Goal: Task Accomplishment & Management: Manage account settings

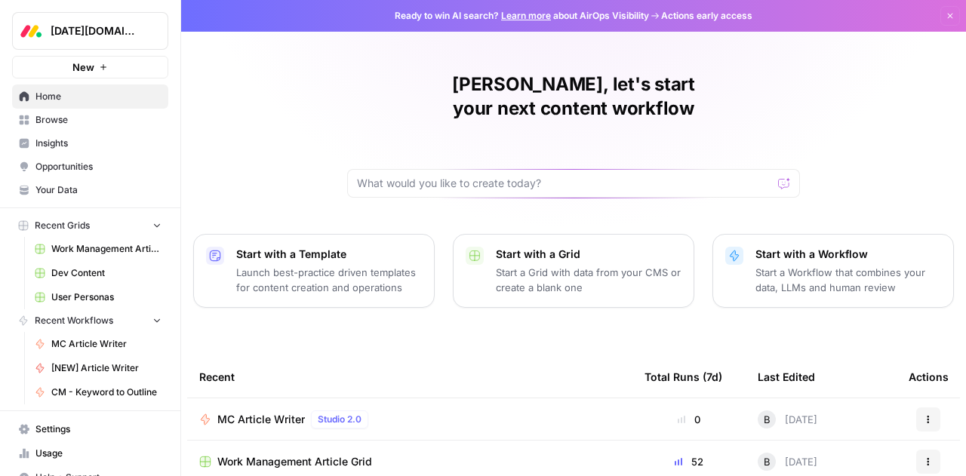
click at [42, 119] on span "Browse" at bounding box center [98, 120] width 126 height 14
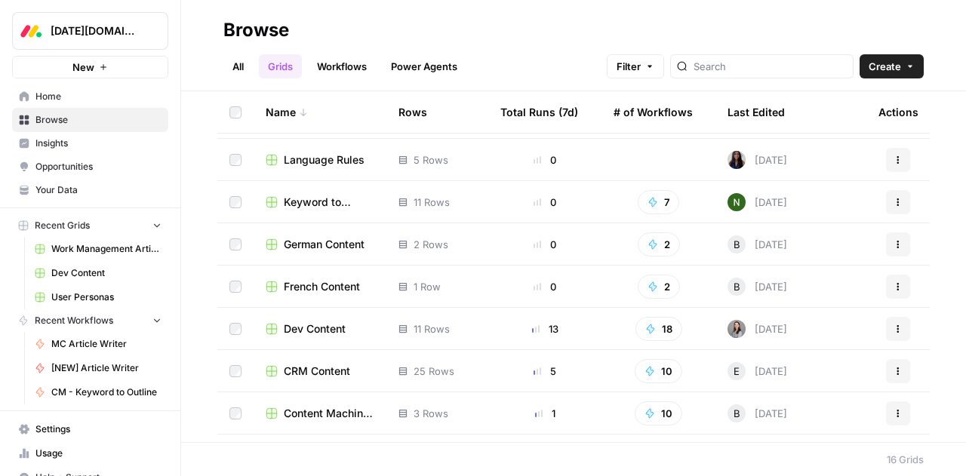
scroll to position [349, 0]
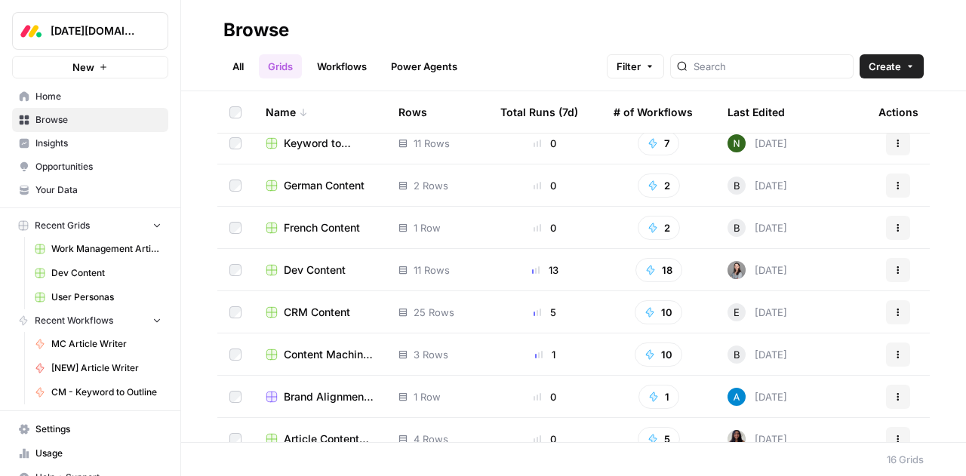
click at [312, 312] on span "CRM Content" at bounding box center [317, 312] width 66 height 15
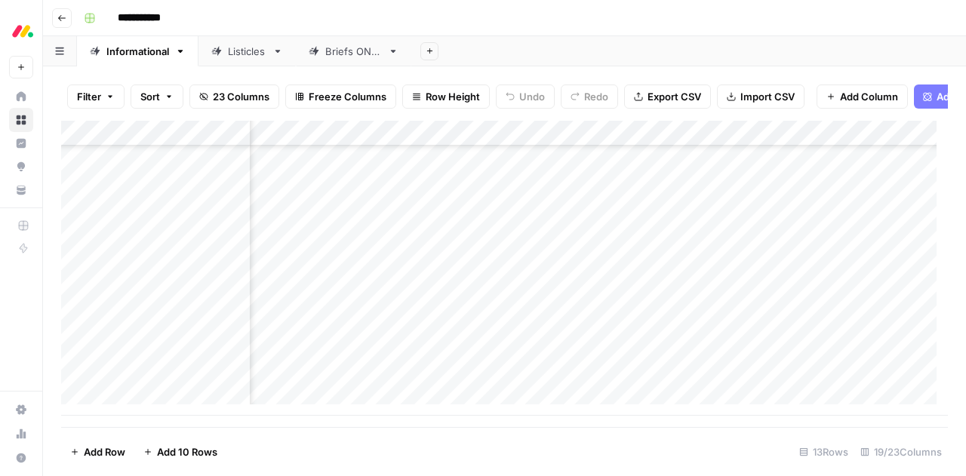
scroll to position [100, 922]
click at [750, 379] on div "Add Column" at bounding box center [504, 268] width 886 height 295
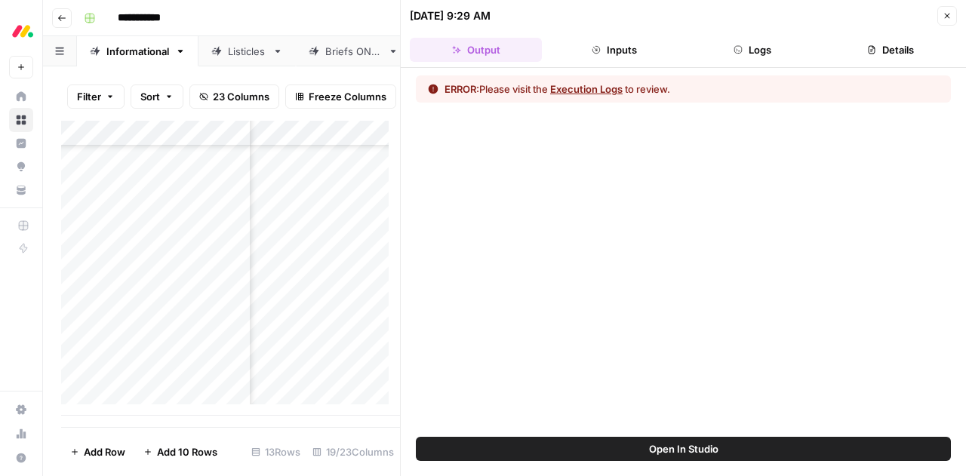
click at [605, 86] on button "Execution Logs" at bounding box center [586, 88] width 72 height 15
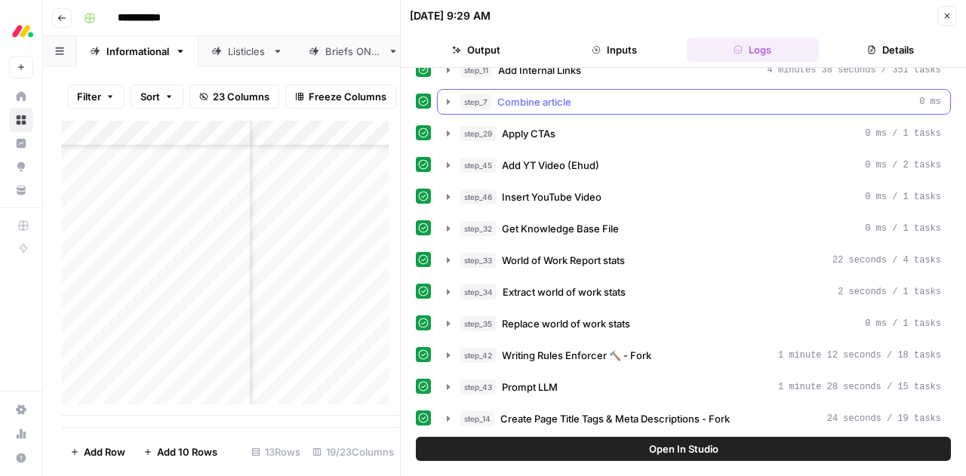
scroll to position [542, 0]
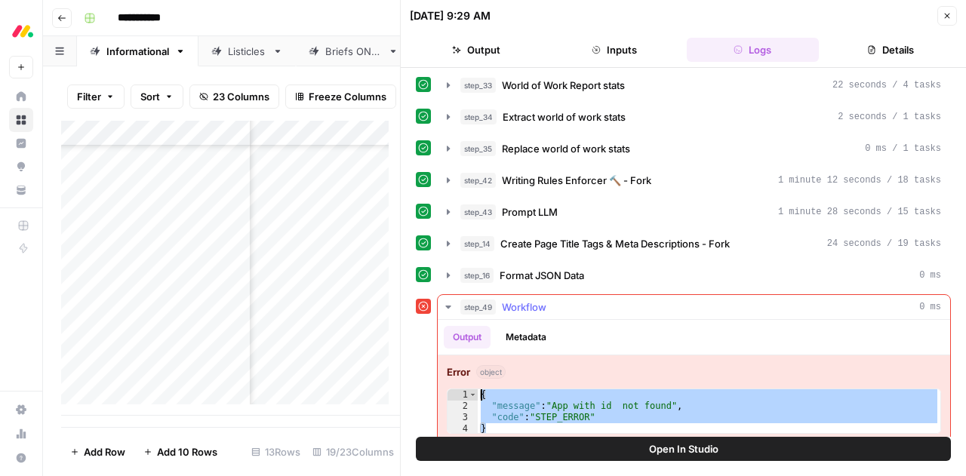
drag, startPoint x: 493, startPoint y: 414, endPoint x: 481, endPoint y: 383, distance: 32.9
click at [481, 389] on div "{ "message" : "App with id not found" , "code" : "STEP_ERROR" }" at bounding box center [709, 423] width 462 height 68
type textarea "**********"
click at [948, 17] on icon "button" at bounding box center [947, 16] width 5 height 5
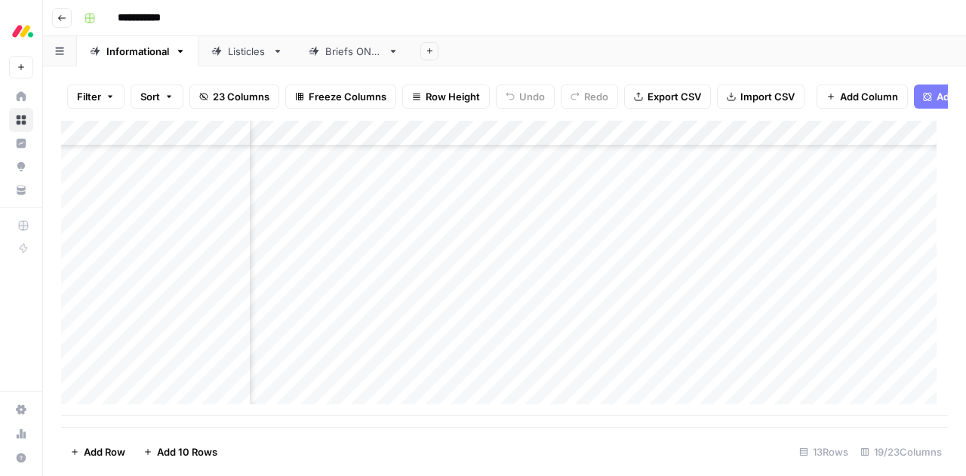
click at [770, 146] on div "Add Column" at bounding box center [504, 268] width 886 height 295
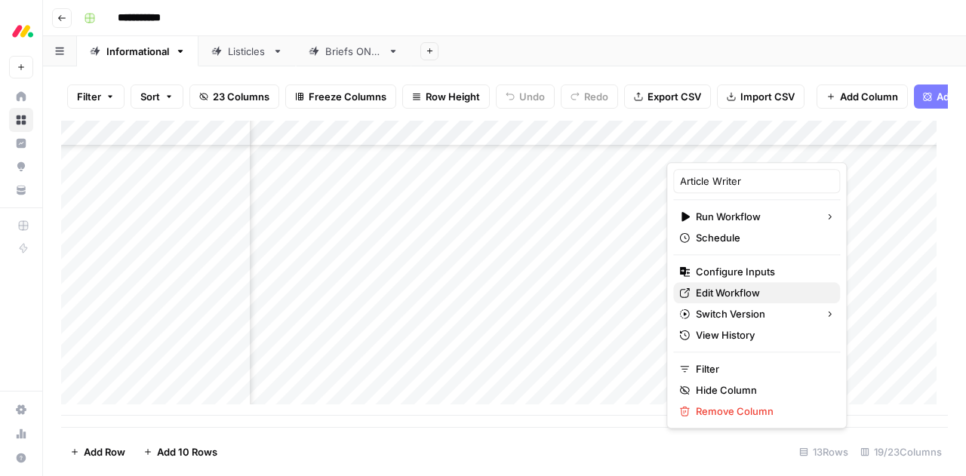
click at [730, 292] on span "Edit Workflow" at bounding box center [762, 292] width 132 height 15
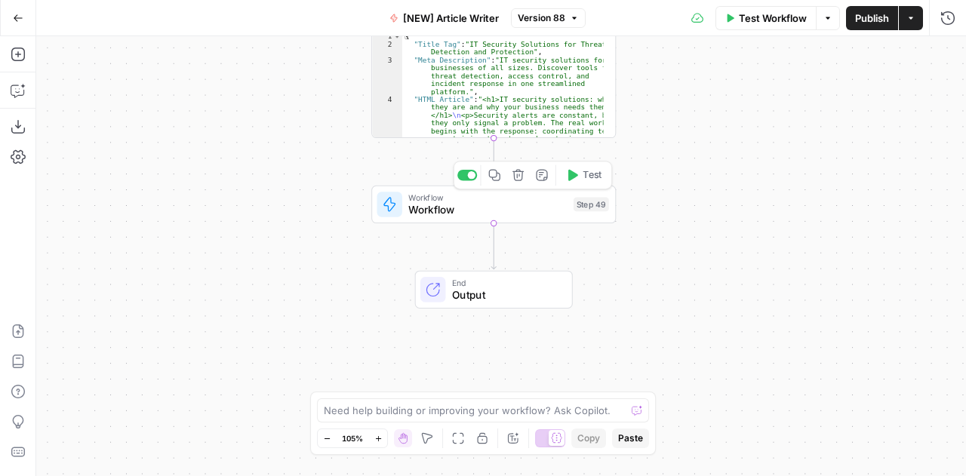
click at [498, 216] on span "Workflow" at bounding box center [487, 210] width 158 height 16
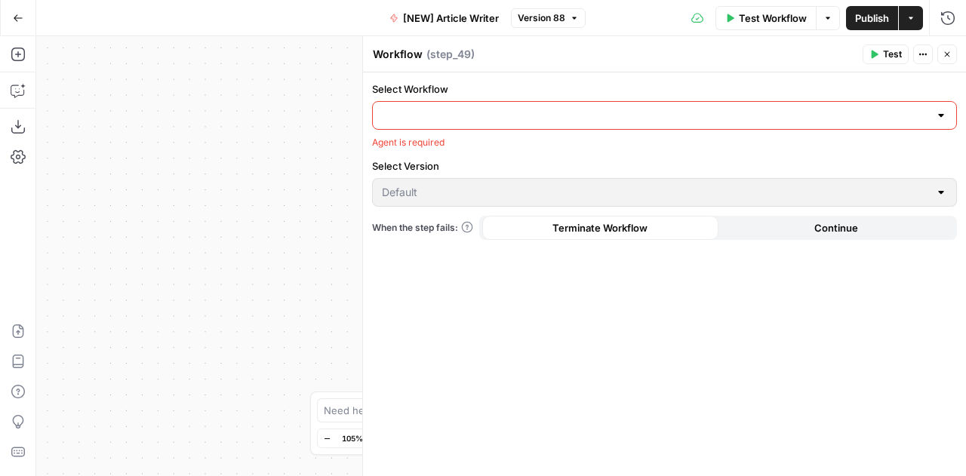
click at [944, 53] on icon "button" at bounding box center [946, 54] width 9 height 9
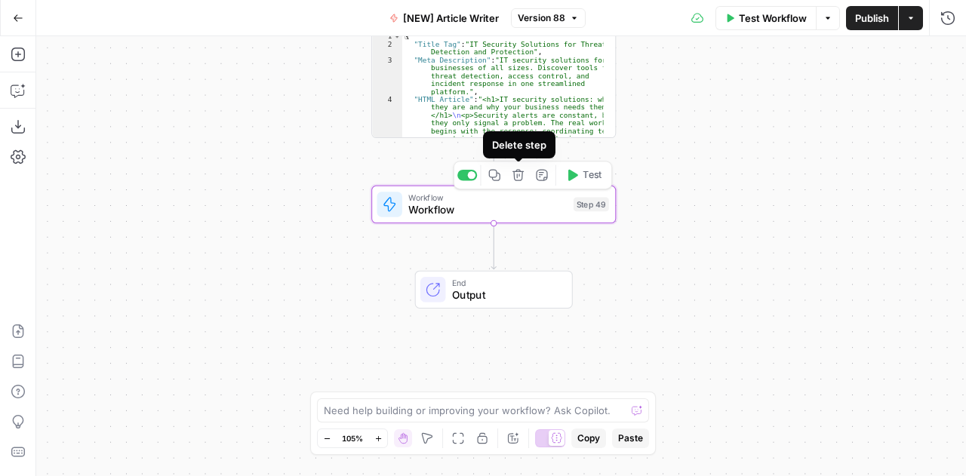
click at [519, 181] on icon "button" at bounding box center [518, 175] width 13 height 13
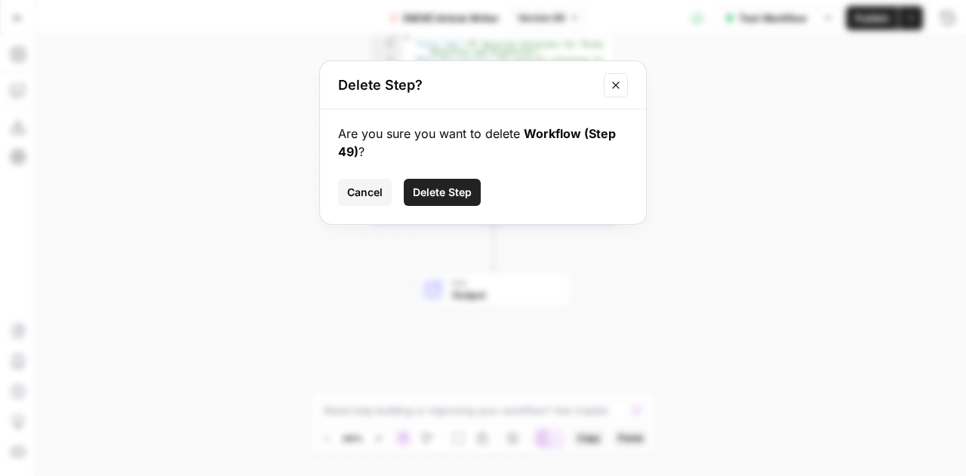
click at [441, 188] on span "Delete Step" at bounding box center [442, 192] width 59 height 15
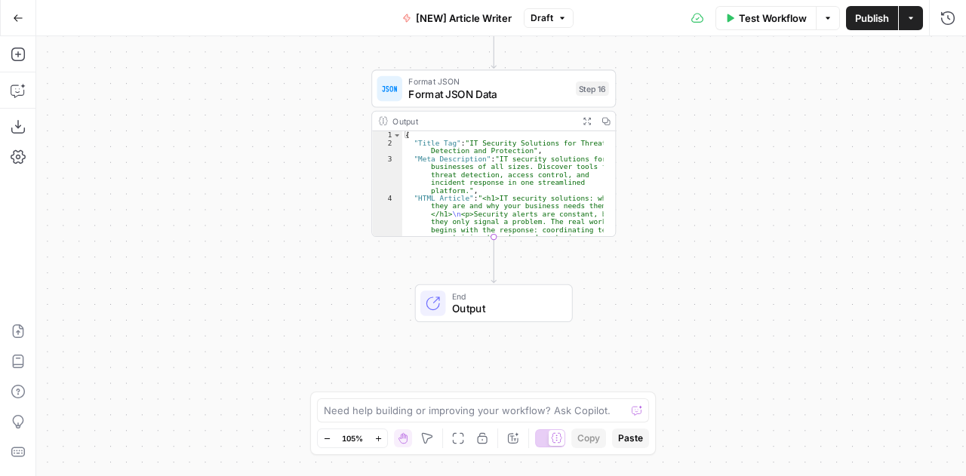
click at [875, 26] on button "Publish" at bounding box center [872, 18] width 52 height 24
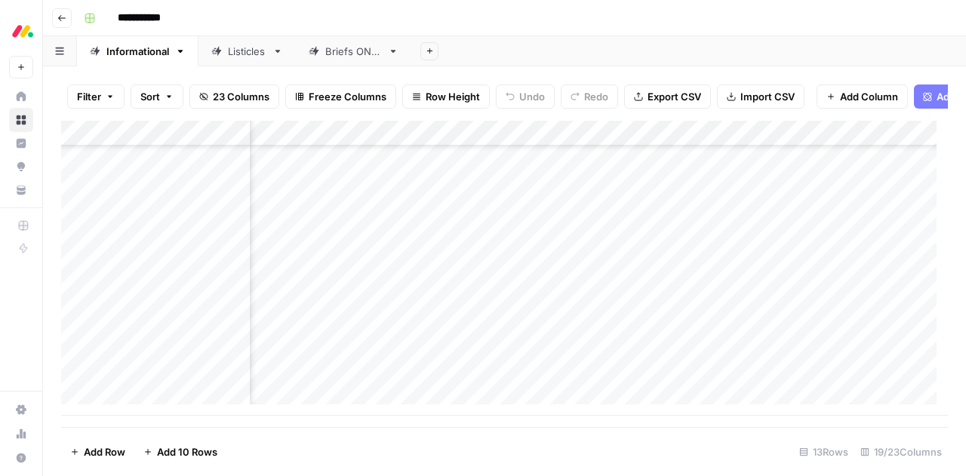
scroll to position [100, 905]
click at [803, 379] on div "Add Column" at bounding box center [504, 268] width 886 height 295
click at [363, 449] on footer "Add Row Add 10 Rows 13 Rows 19/23 Columns" at bounding box center [504, 451] width 886 height 49
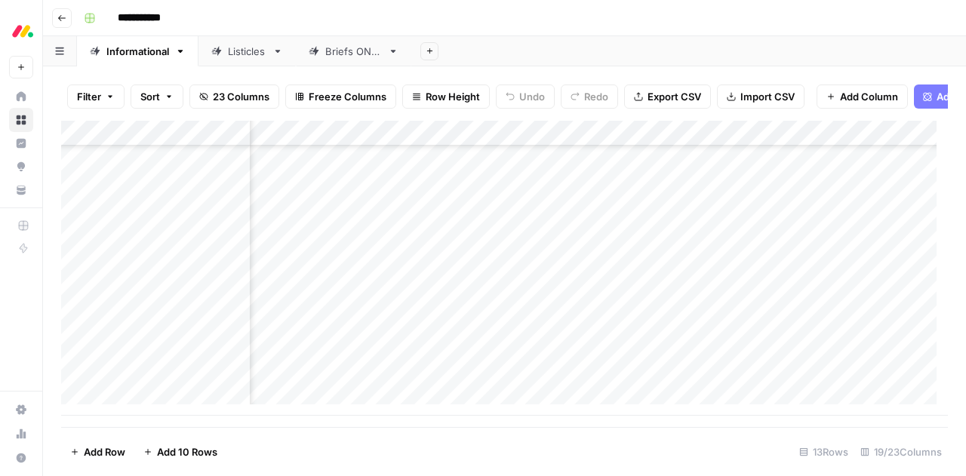
click at [560, 48] on div "Add Sheet" at bounding box center [688, 51] width 555 height 30
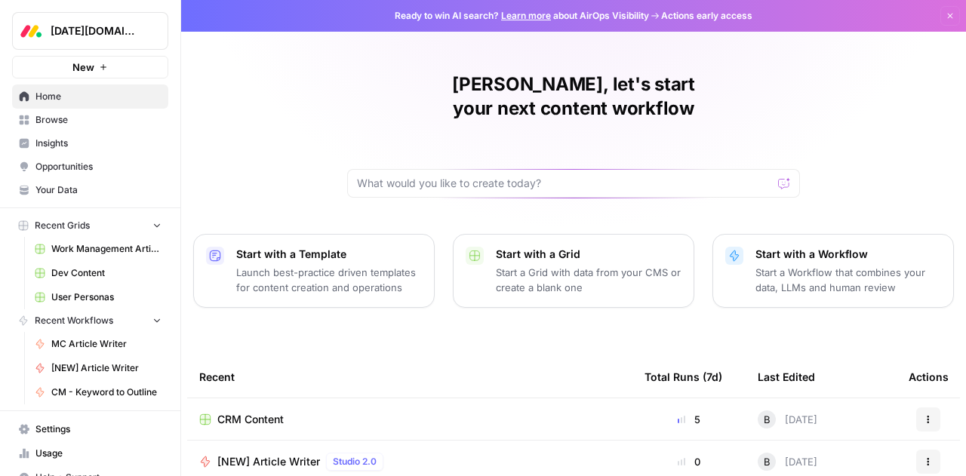
scroll to position [14, 0]
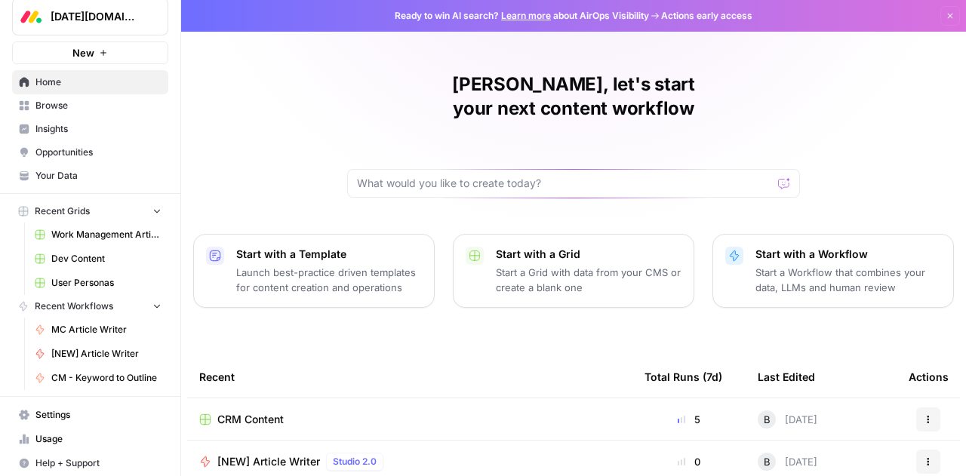
click at [53, 411] on span "Settings" at bounding box center [98, 415] width 126 height 14
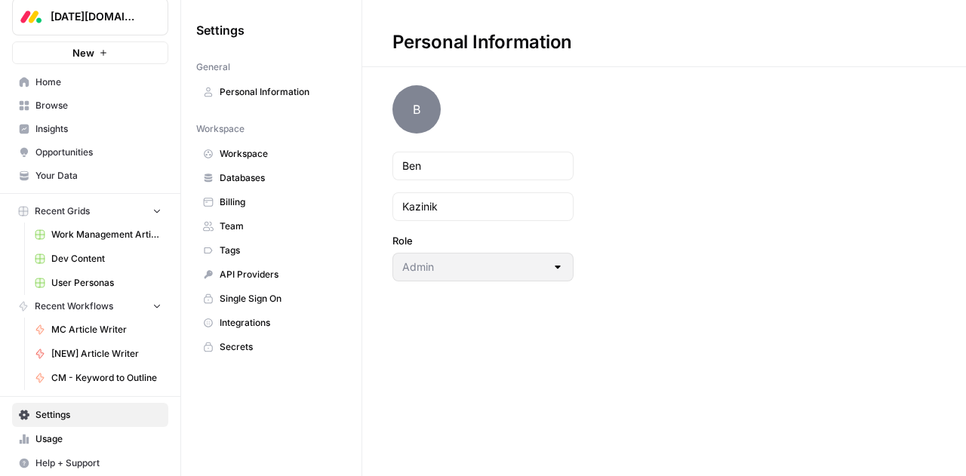
click at [234, 220] on span "Team" at bounding box center [280, 227] width 120 height 14
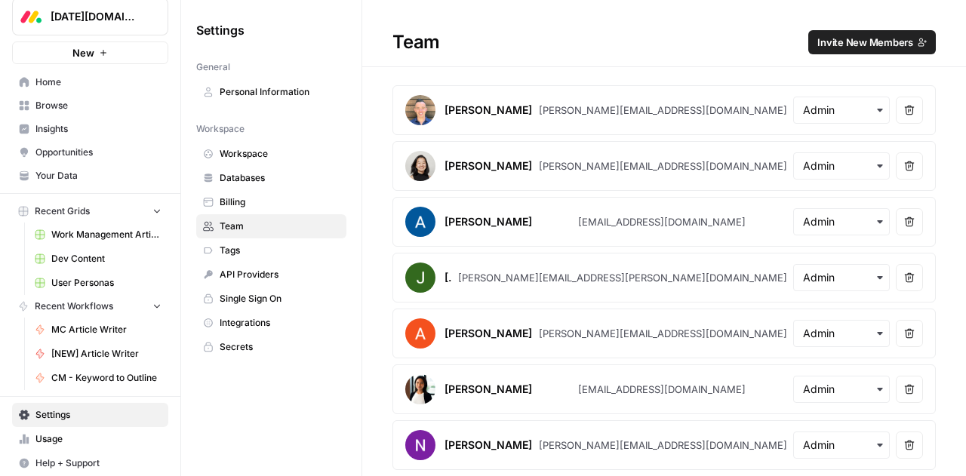
click at [845, 40] on span "Invite New Members" at bounding box center [865, 42] width 96 height 15
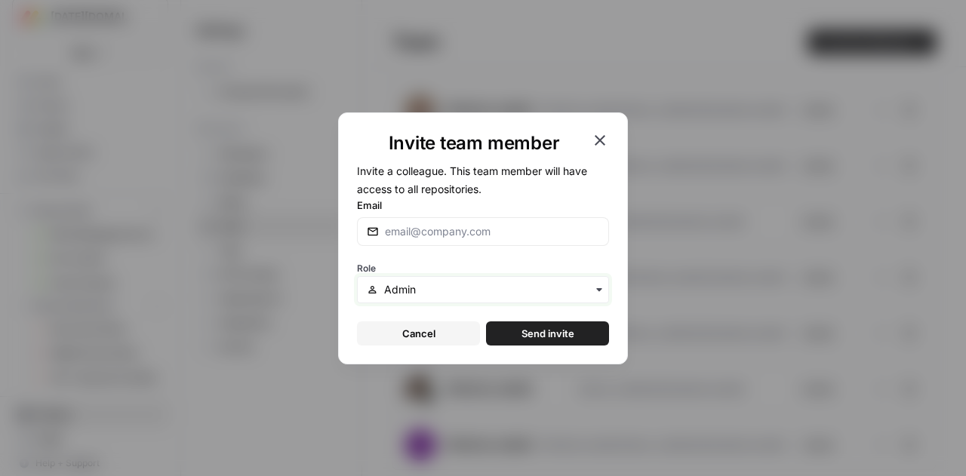
click at [432, 295] on input "text" at bounding box center [491, 289] width 215 height 15
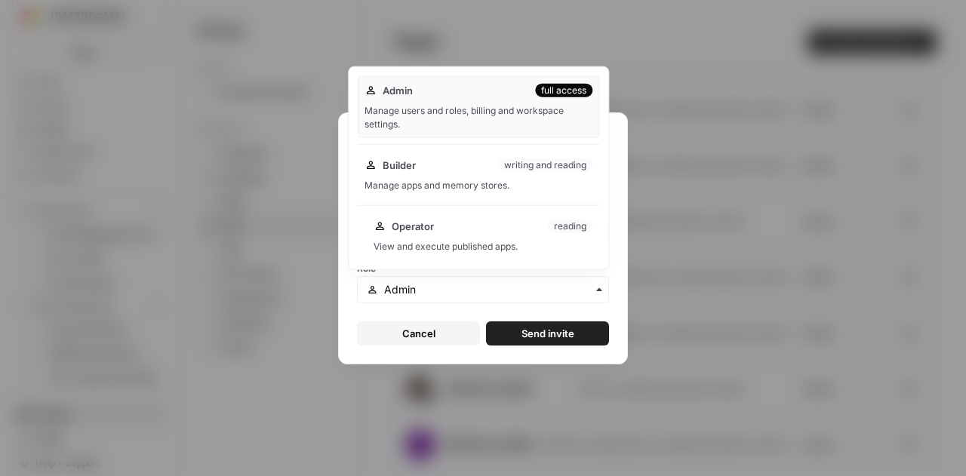
click at [486, 235] on div "Operator reading View and execute published apps." at bounding box center [483, 236] width 232 height 48
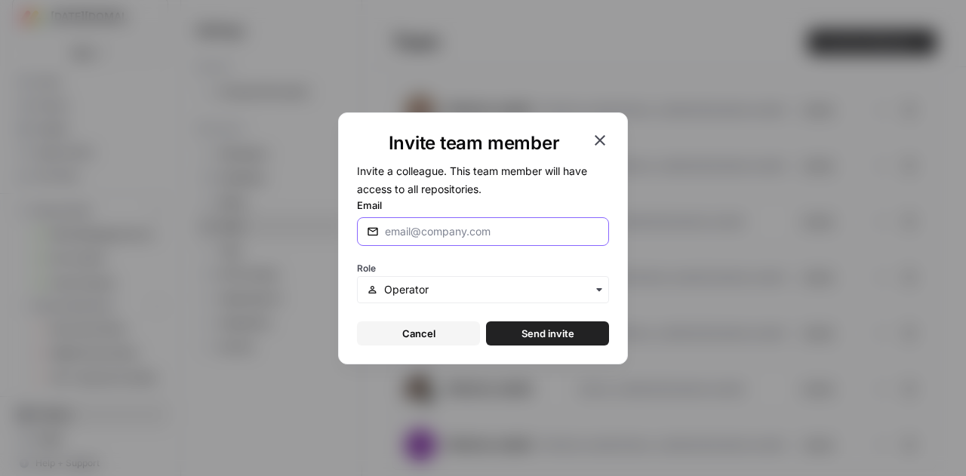
click at [496, 232] on input "Email" at bounding box center [492, 231] width 214 height 15
type input "[PERSON_NAME][EMAIL_ADDRESS][DOMAIN_NAME]"
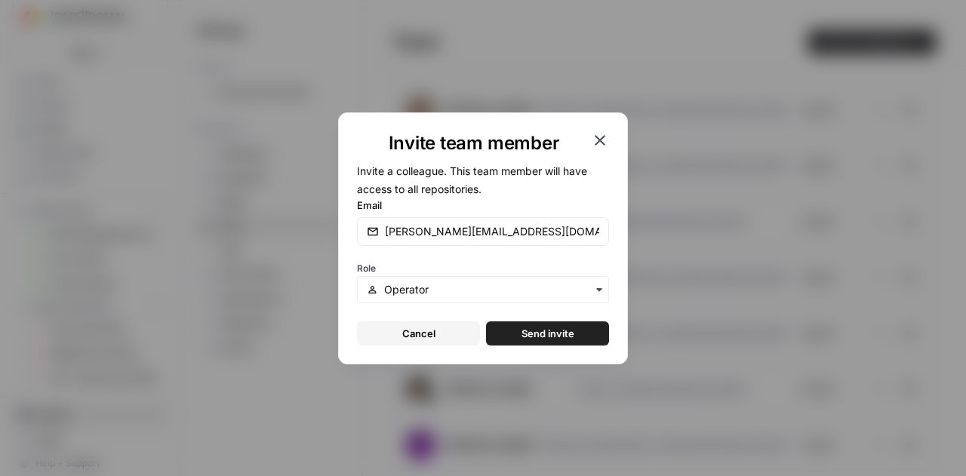
click at [528, 331] on span "Send invite" at bounding box center [547, 333] width 53 height 15
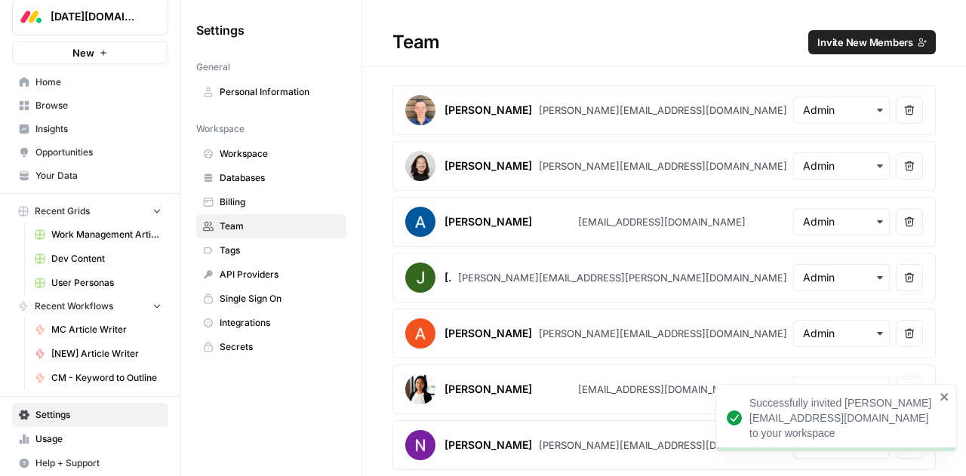
click at [844, 40] on span "Invite New Members" at bounding box center [865, 42] width 96 height 15
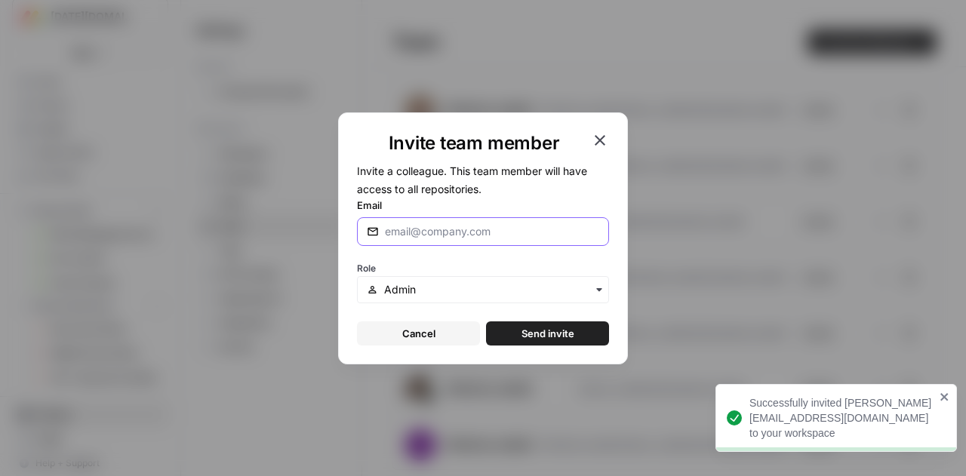
click at [404, 233] on input "Email" at bounding box center [492, 231] width 214 height 15
type input "[EMAIL_ADDRESS][DOMAIN_NAME]"
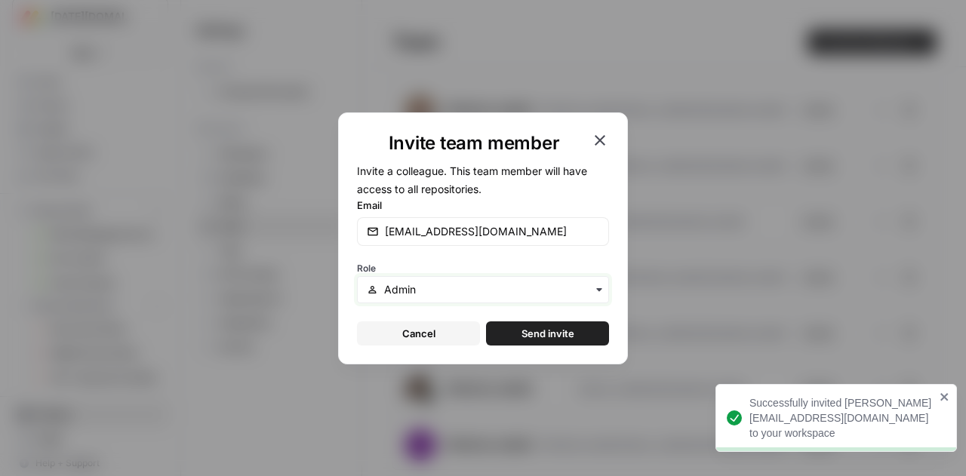
click at [435, 293] on input "text" at bounding box center [491, 289] width 215 height 15
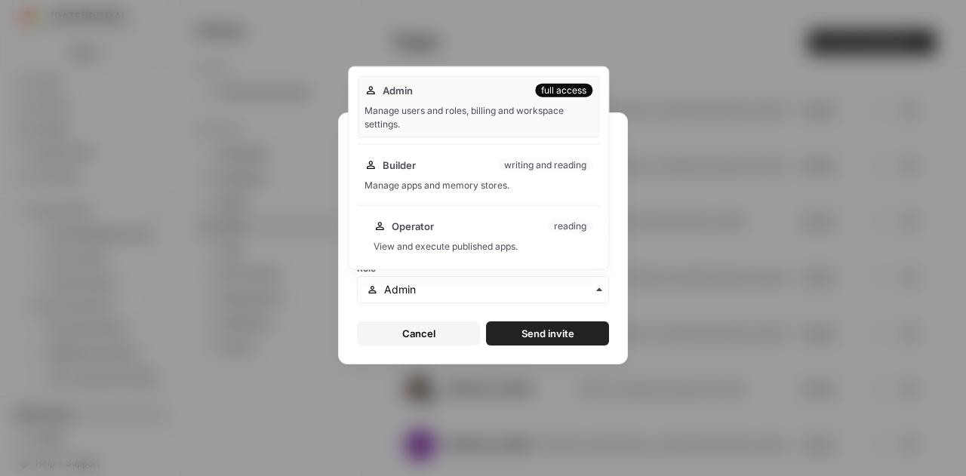
click at [433, 251] on div "View and execute published apps." at bounding box center [482, 247] width 219 height 14
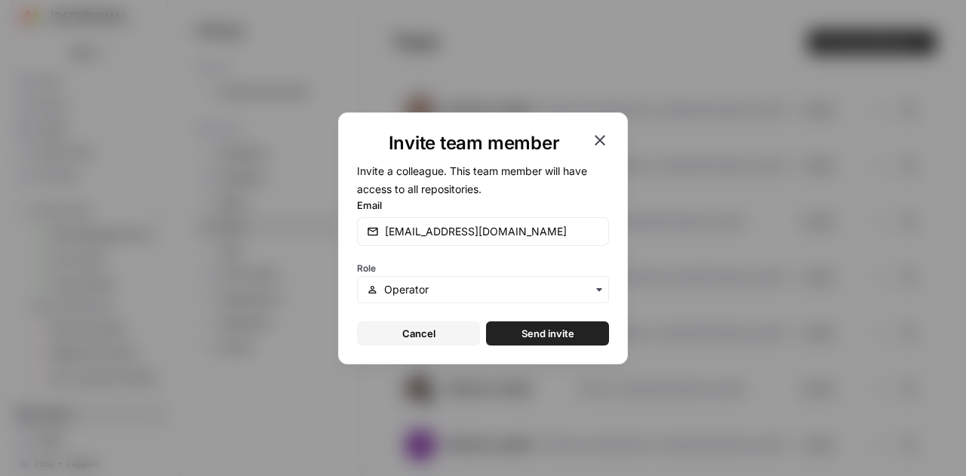
click at [515, 333] on button "Send invite" at bounding box center [547, 333] width 123 height 24
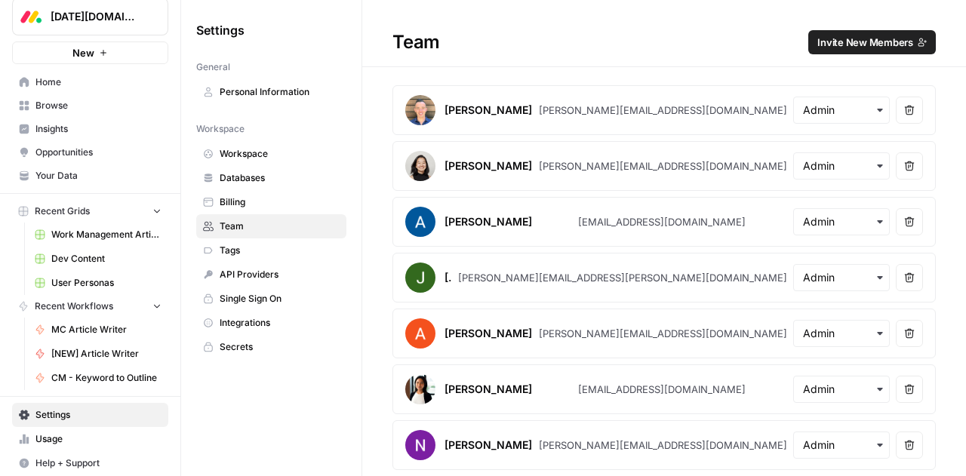
click at [87, 235] on span "Work Management Article Grid" at bounding box center [106, 235] width 110 height 14
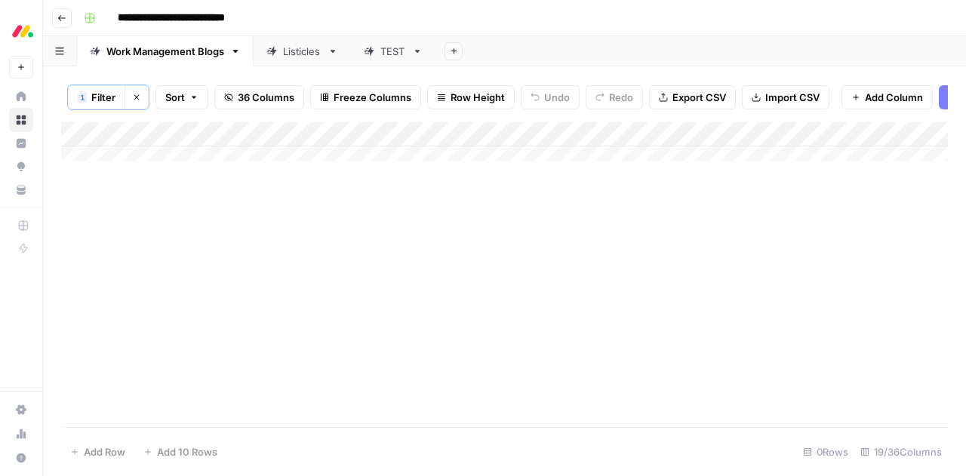
click at [132, 94] on icon "button" at bounding box center [136, 97] width 9 height 9
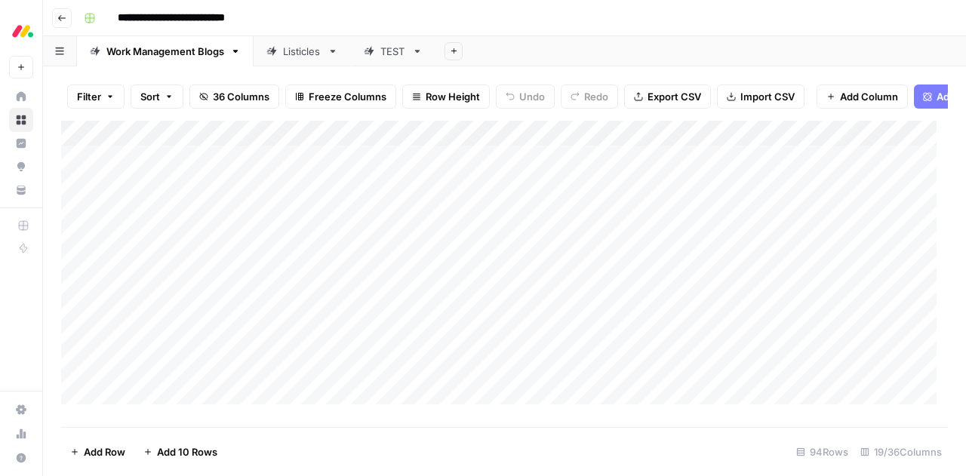
click at [376, 440] on footer "Add Row Add 10 Rows 94 Rows 19/36 Columns" at bounding box center [504, 451] width 886 height 49
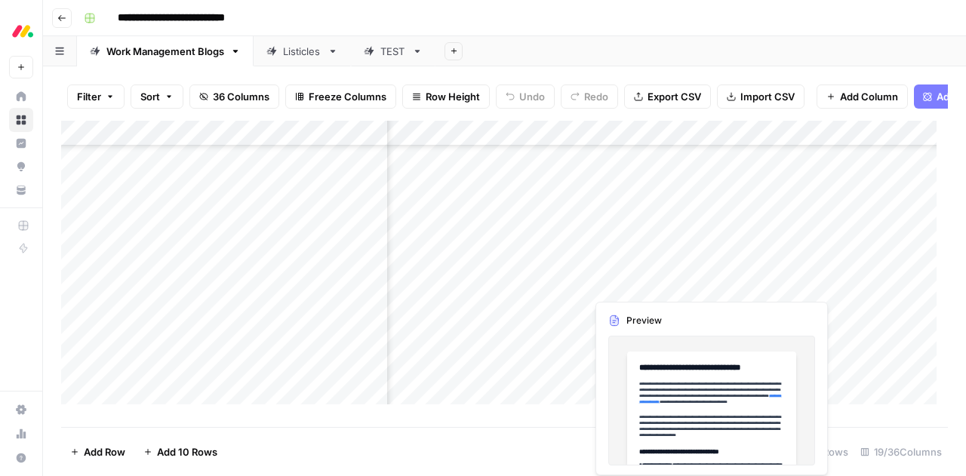
click at [705, 283] on div "Add Column" at bounding box center [504, 268] width 886 height 295
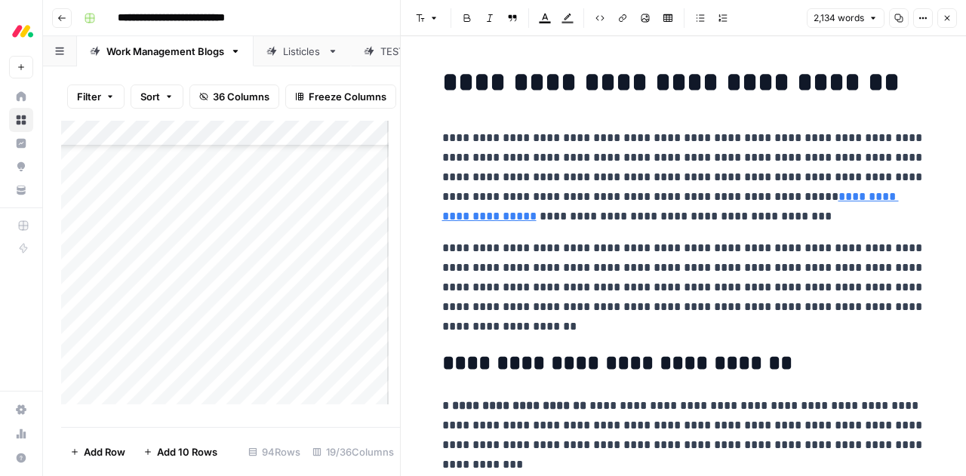
click at [948, 22] on icon "button" at bounding box center [946, 18] width 9 height 9
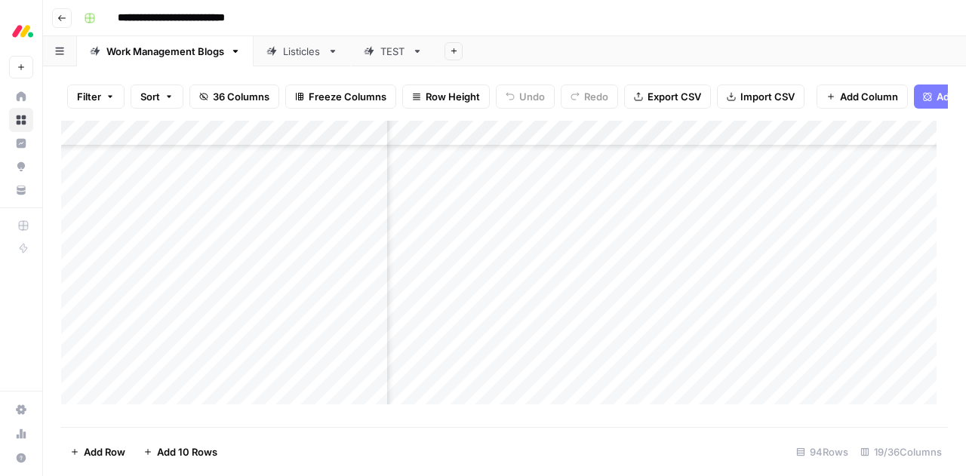
scroll to position [91, 1618]
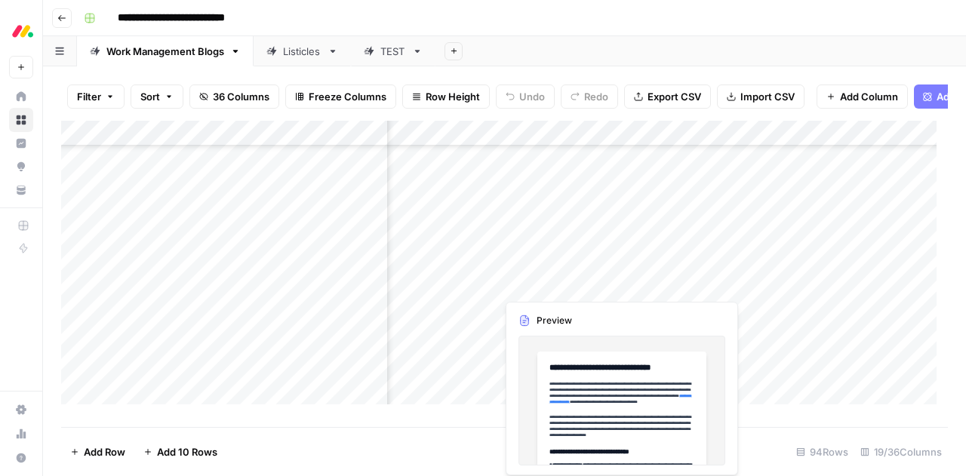
click at [617, 284] on div "Add Column" at bounding box center [504, 268] width 886 height 295
click at [617, 284] on div at bounding box center [604, 284] width 217 height 28
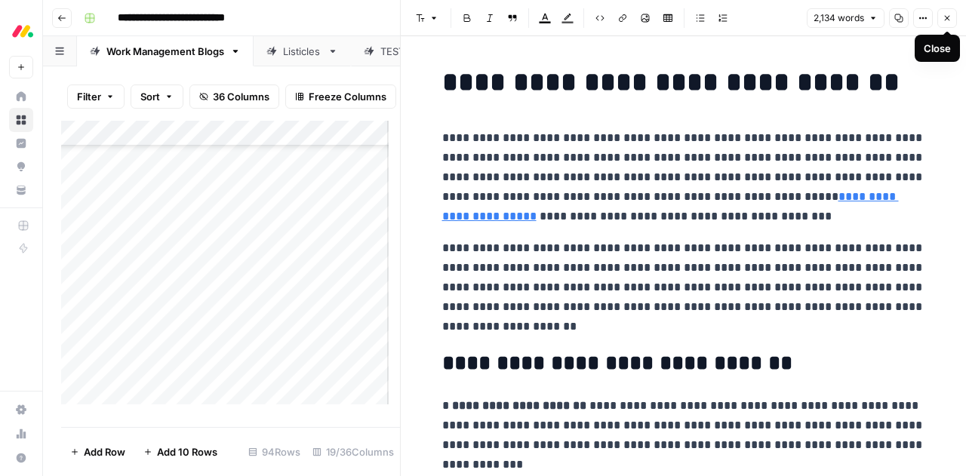
click at [952, 21] on button "Close" at bounding box center [947, 18] width 20 height 20
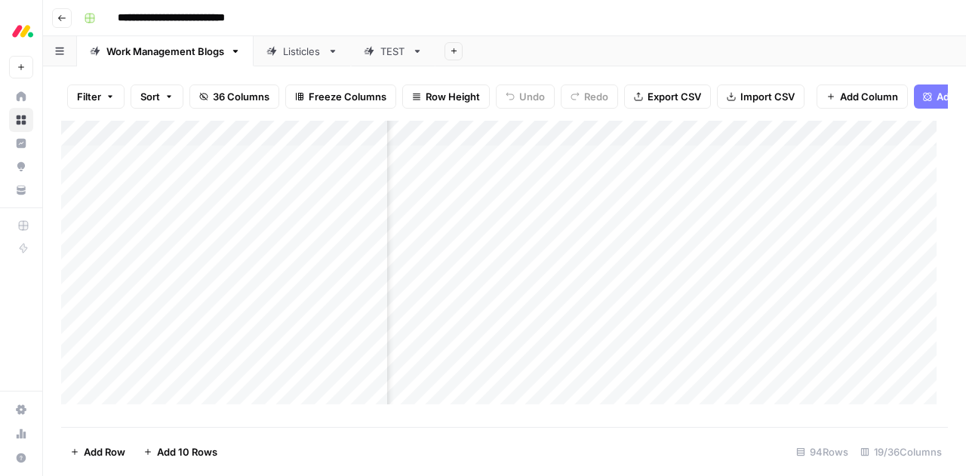
scroll to position [0, 724]
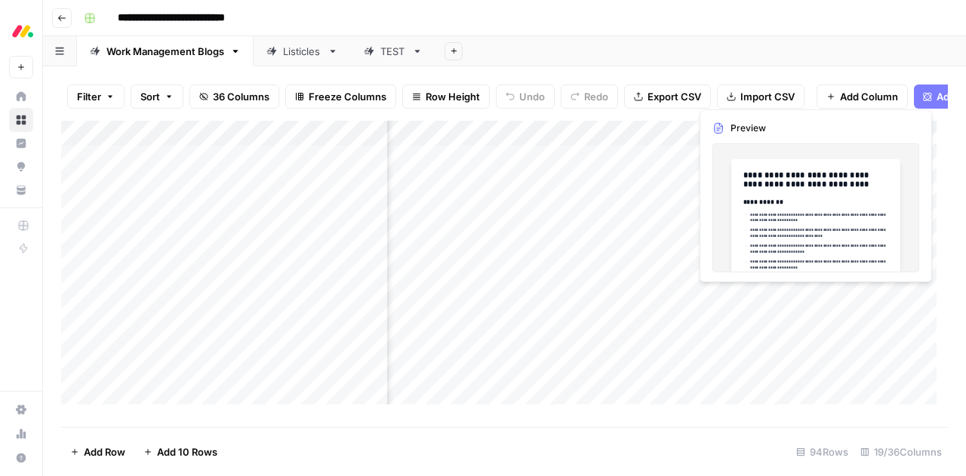
click at [754, 297] on div "Add Column" at bounding box center [504, 268] width 886 height 295
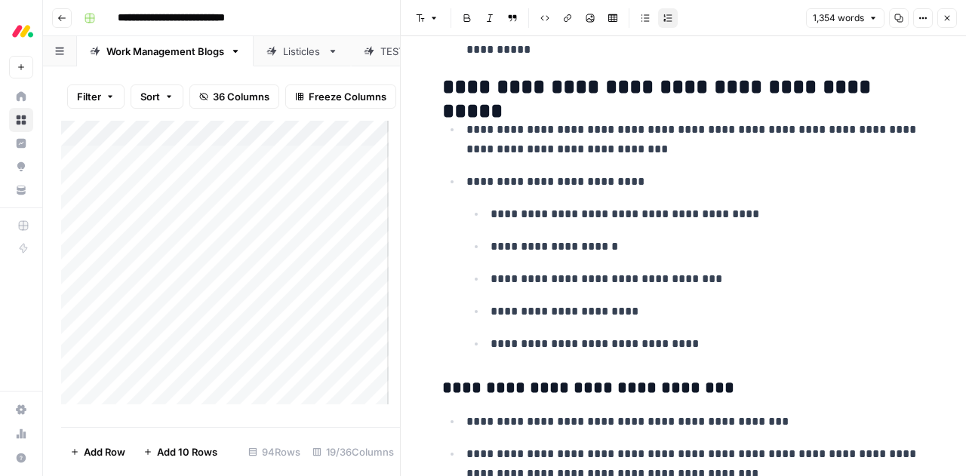
scroll to position [1207, 0]
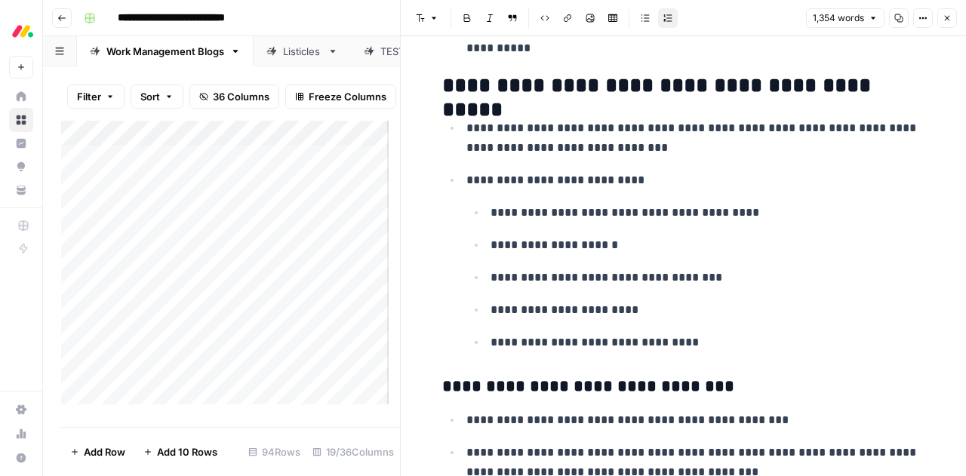
click at [946, 20] on icon "button" at bounding box center [946, 18] width 9 height 9
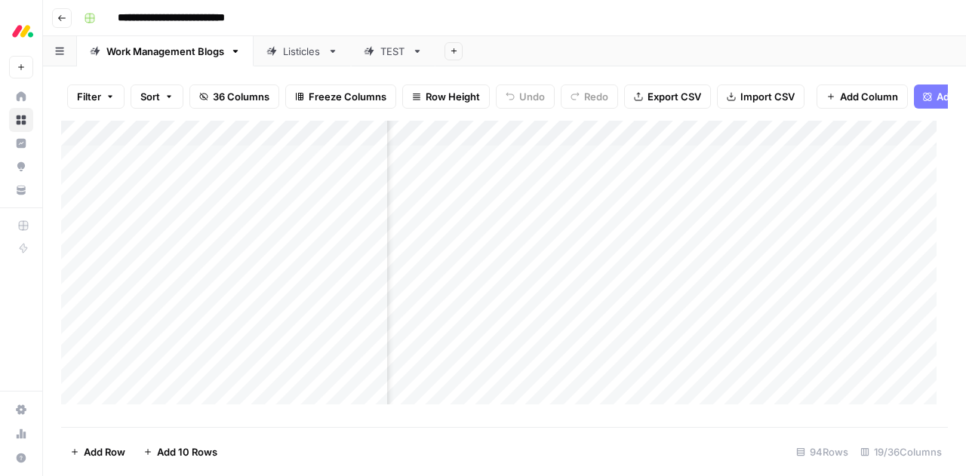
scroll to position [0, 1423]
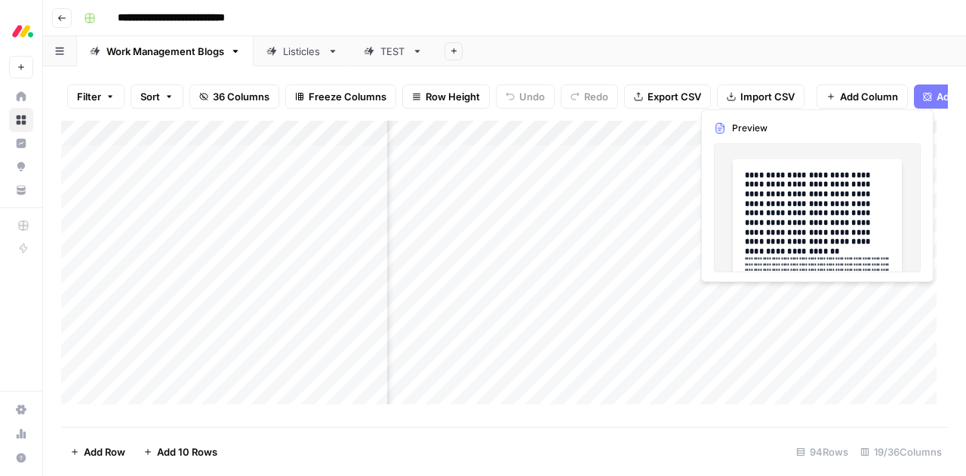
click at [803, 300] on div "Add Column" at bounding box center [504, 268] width 886 height 295
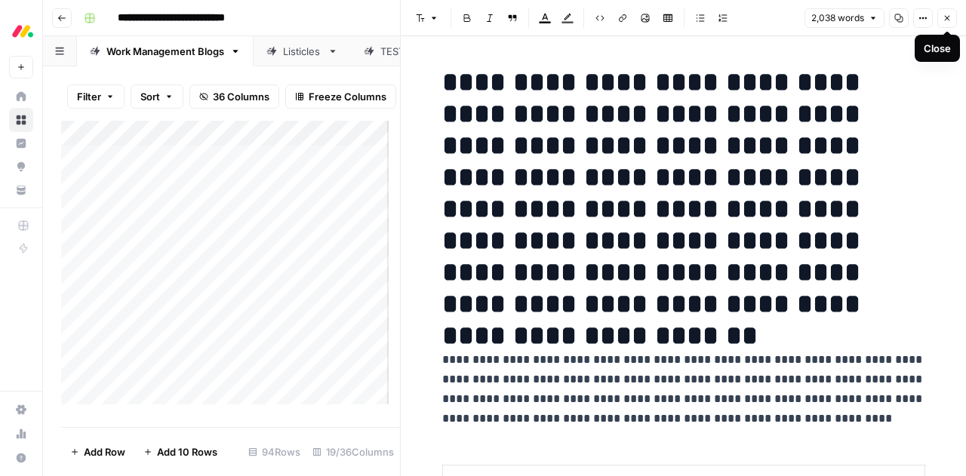
click at [943, 20] on icon "button" at bounding box center [946, 18] width 9 height 9
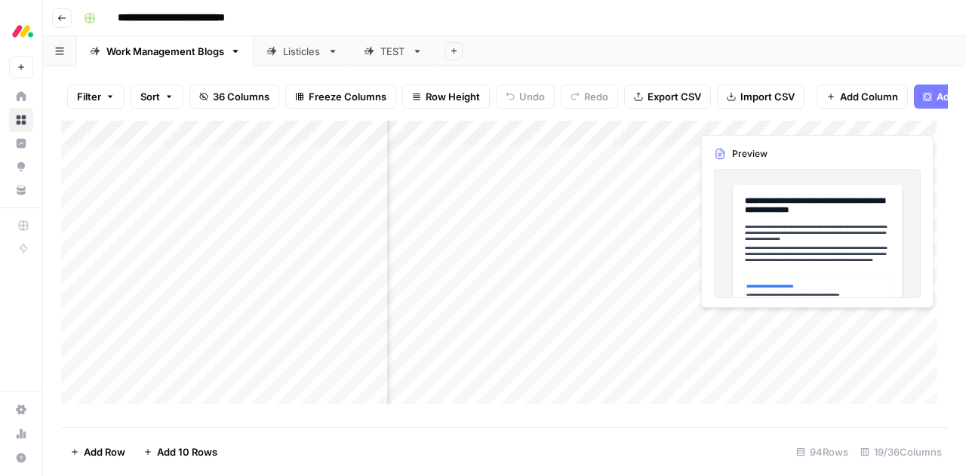
click at [740, 321] on div "Add Column" at bounding box center [504, 268] width 886 height 295
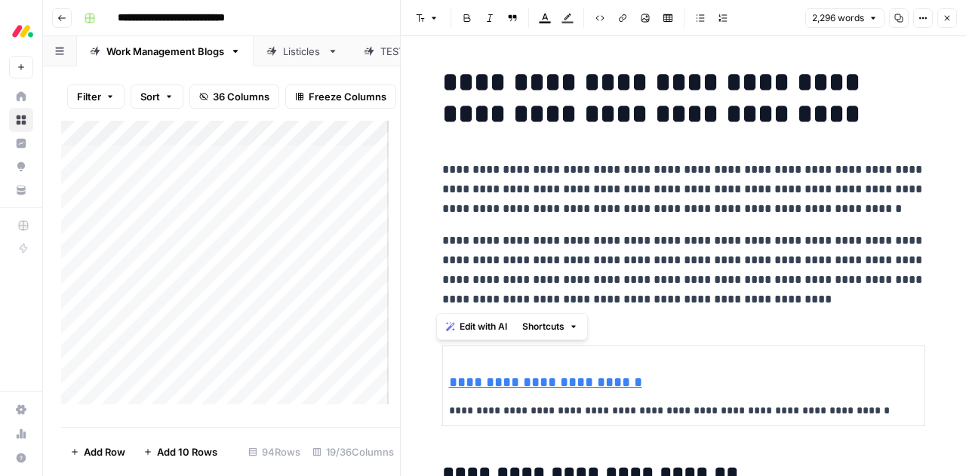
drag, startPoint x: 859, startPoint y: 301, endPoint x: 433, endPoint y: 168, distance: 445.7
click at [471, 331] on span "Edit with AI" at bounding box center [483, 327] width 48 height 14
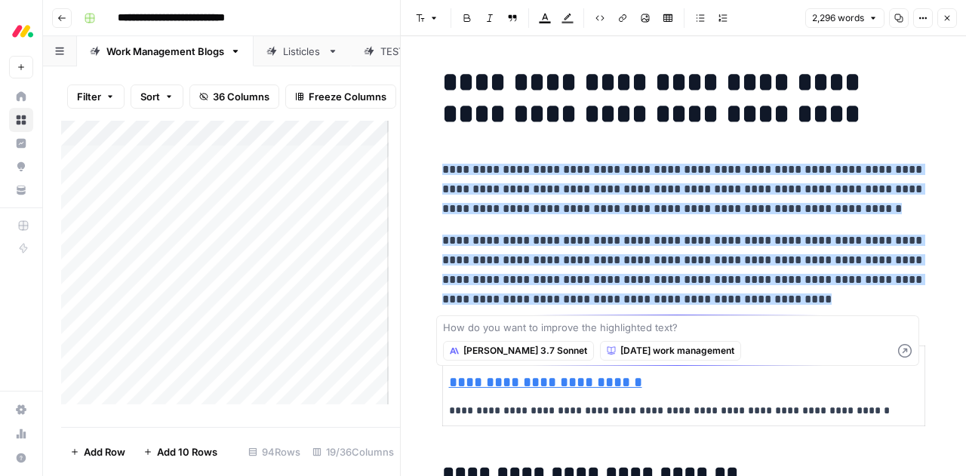
click at [513, 328] on textarea at bounding box center [677, 327] width 469 height 15
type textarea "add a bullet point list"
click at [668, 352] on span "[DATE] work management" at bounding box center [677, 351] width 114 height 14
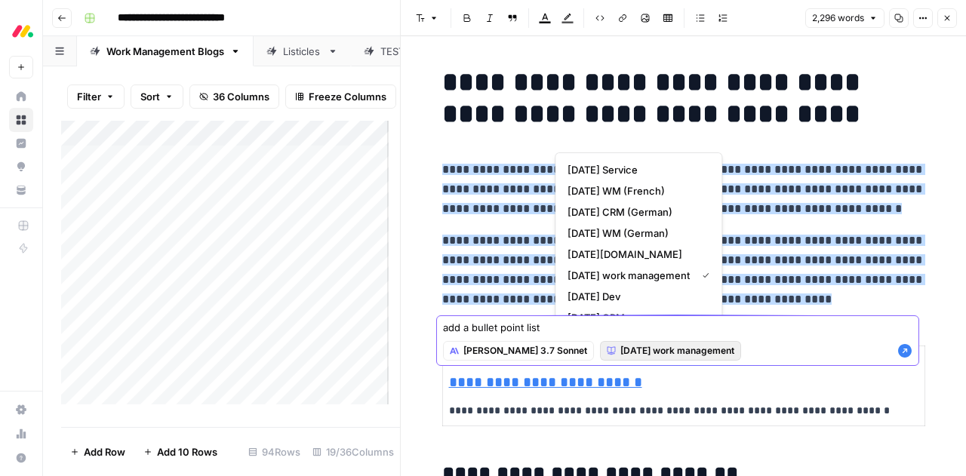
click at [905, 348] on icon "button" at bounding box center [904, 350] width 15 height 15
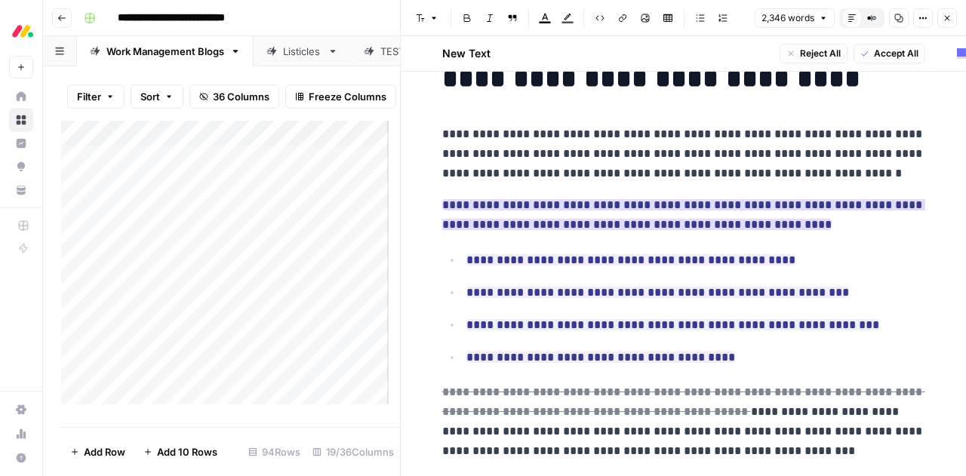
scroll to position [70, 0]
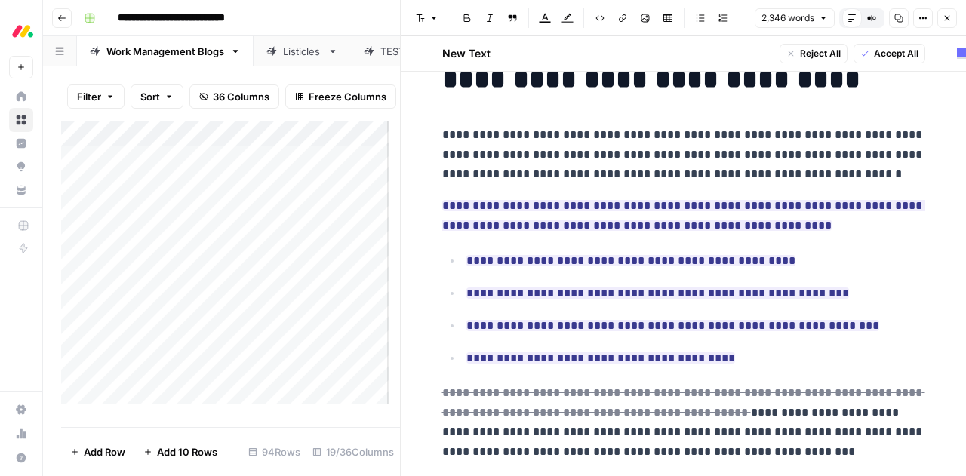
click at [811, 54] on span "Reject All" at bounding box center [820, 54] width 41 height 14
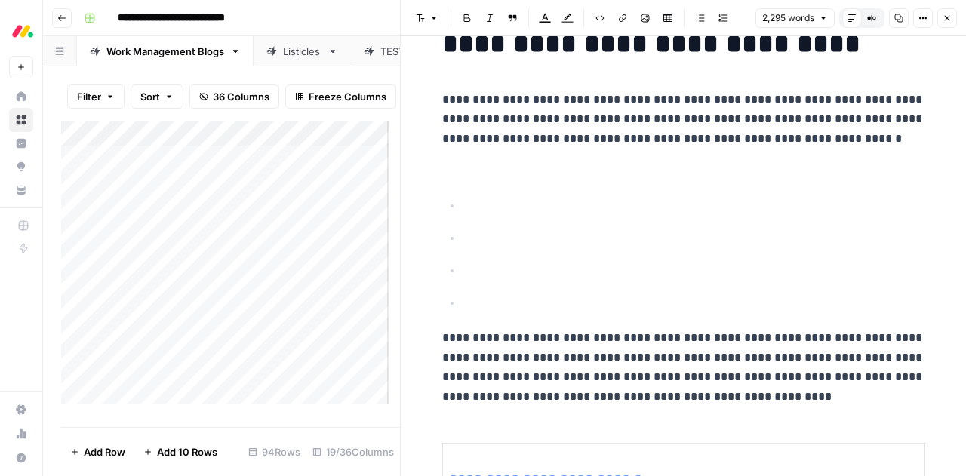
scroll to position [35, 0]
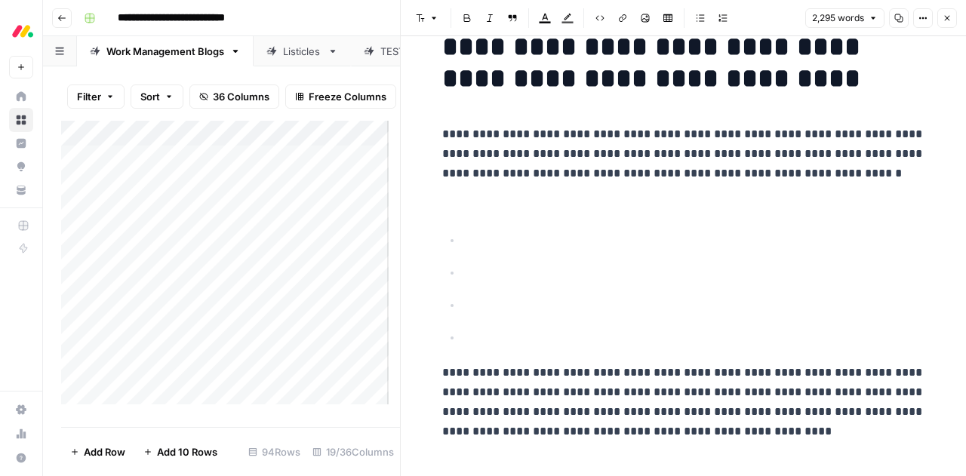
click at [476, 337] on p at bounding box center [695, 338] width 459 height 20
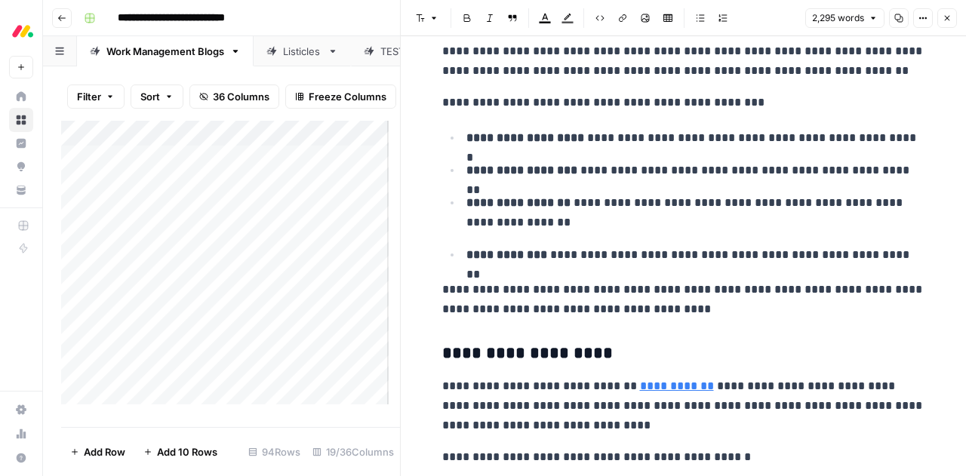
scroll to position [1095, 0]
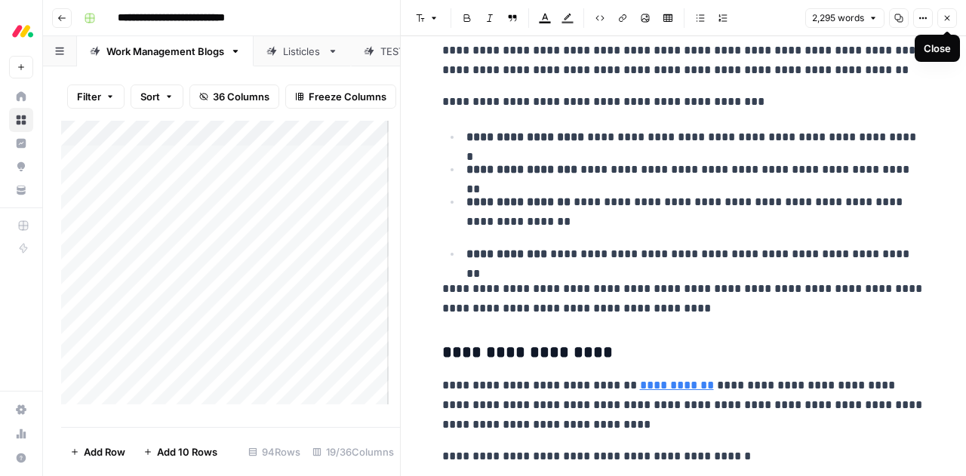
click at [948, 17] on icon "button" at bounding box center [946, 18] width 9 height 9
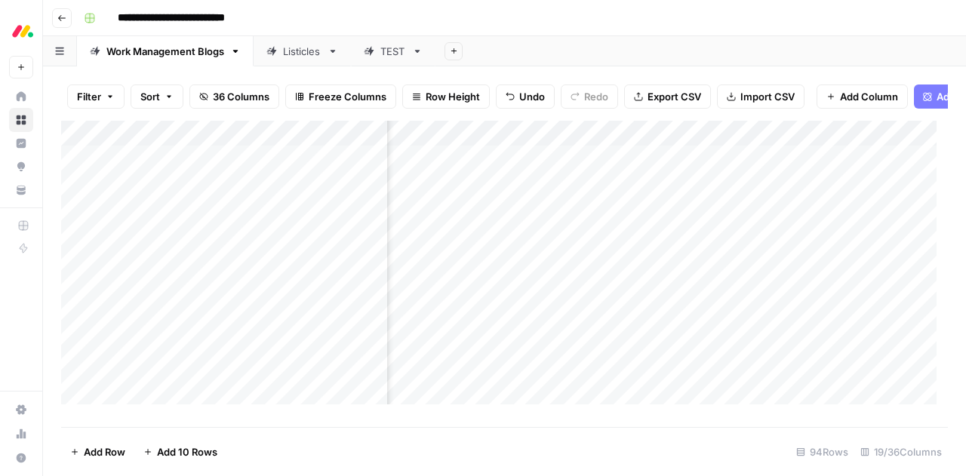
scroll to position [0, 1660]
click at [760, 323] on div "Add Column" at bounding box center [504, 268] width 886 height 295
click at [871, 238] on div "Add Column" at bounding box center [504, 268] width 886 height 295
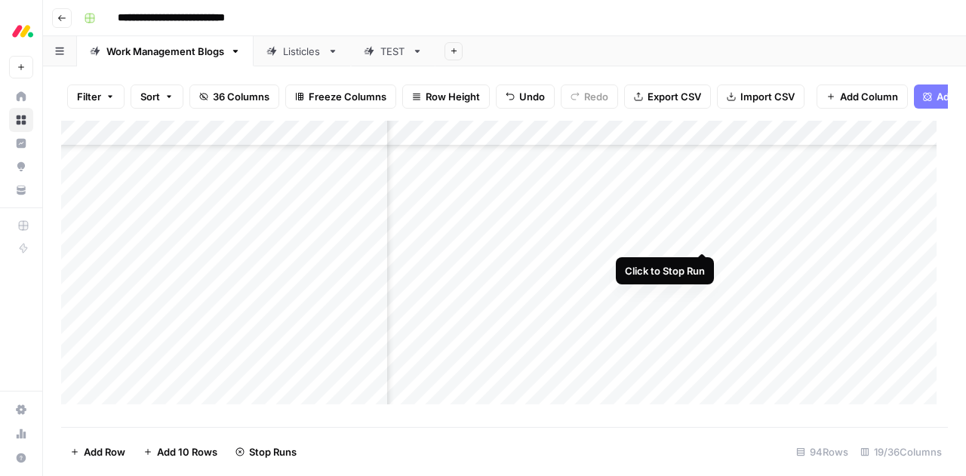
click at [702, 239] on div "Add Column" at bounding box center [504, 268] width 886 height 295
click at [701, 238] on div "Add Column" at bounding box center [504, 268] width 886 height 295
